Goal: Transaction & Acquisition: Purchase product/service

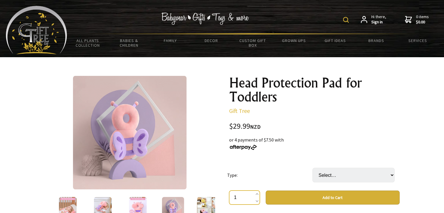
click at [247, 200] on input "1" at bounding box center [244, 198] width 31 height 14
click at [325, 174] on select "Select… Angel Butterfly Elephant Frog Flying Dragon" at bounding box center [353, 175] width 82 height 15
select select "Elephant"
click at [312, 168] on select "Select… Angel Butterfly Elephant Frog Flying Dragon" at bounding box center [353, 175] width 82 height 15
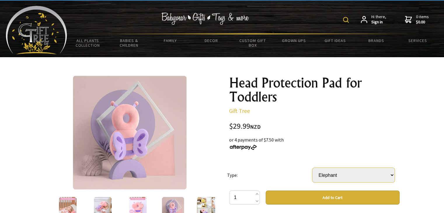
click at [334, 181] on select "Select… Angel Butterfly Elephant Frog Flying Dragon" at bounding box center [353, 175] width 82 height 15
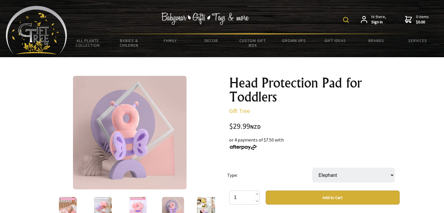
click at [172, 202] on img at bounding box center [173, 208] width 22 height 22
click at [204, 205] on img at bounding box center [208, 208] width 22 height 22
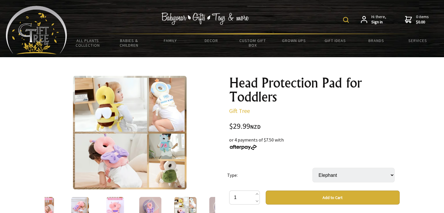
click at [209, 201] on img at bounding box center [220, 208] width 22 height 22
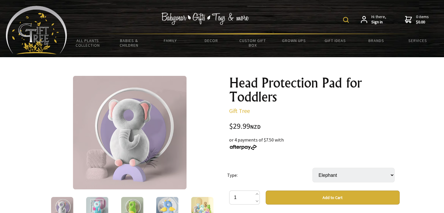
click at [153, 152] on img at bounding box center [130, 133] width 114 height 114
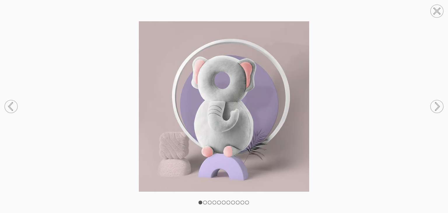
click at [438, 101] on circle at bounding box center [437, 106] width 13 height 13
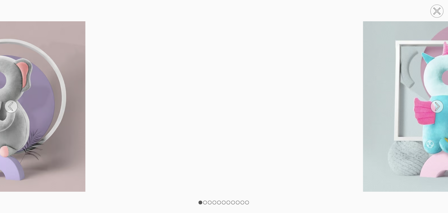
click at [438, 101] on circle at bounding box center [437, 106] width 13 height 13
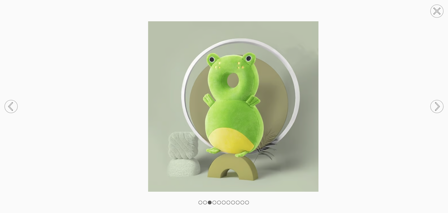
click at [439, 102] on circle at bounding box center [437, 106] width 13 height 13
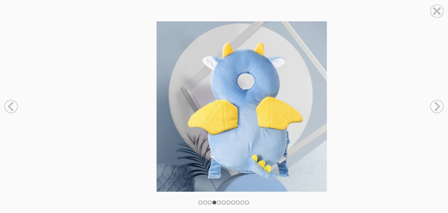
click at [440, 104] on circle at bounding box center [437, 106] width 13 height 13
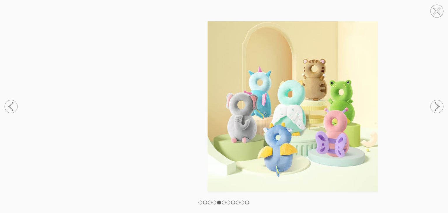
click at [440, 106] on icon at bounding box center [438, 106] width 4 height 7
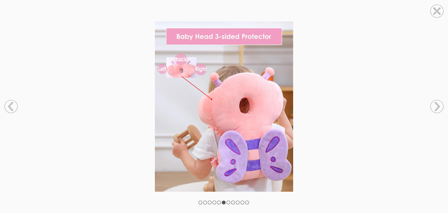
click at [5, 104] on circle at bounding box center [11, 106] width 13 height 13
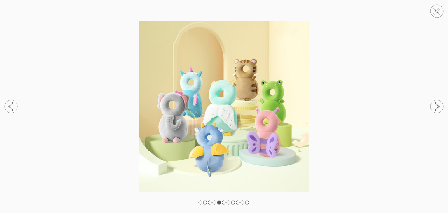
click at [436, 15] on circle at bounding box center [437, 11] width 13 height 13
